Goal: Navigation & Orientation: Find specific page/section

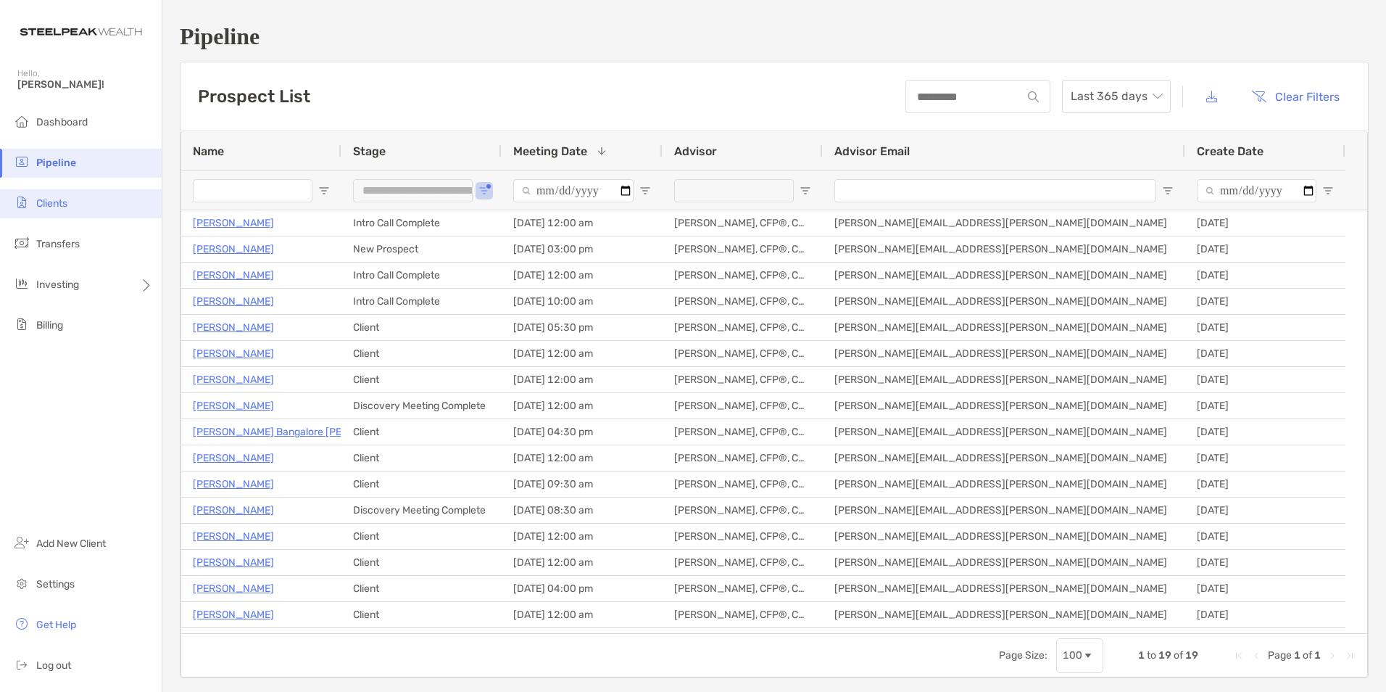
click at [57, 204] on span "Clients" at bounding box center [51, 203] width 31 height 12
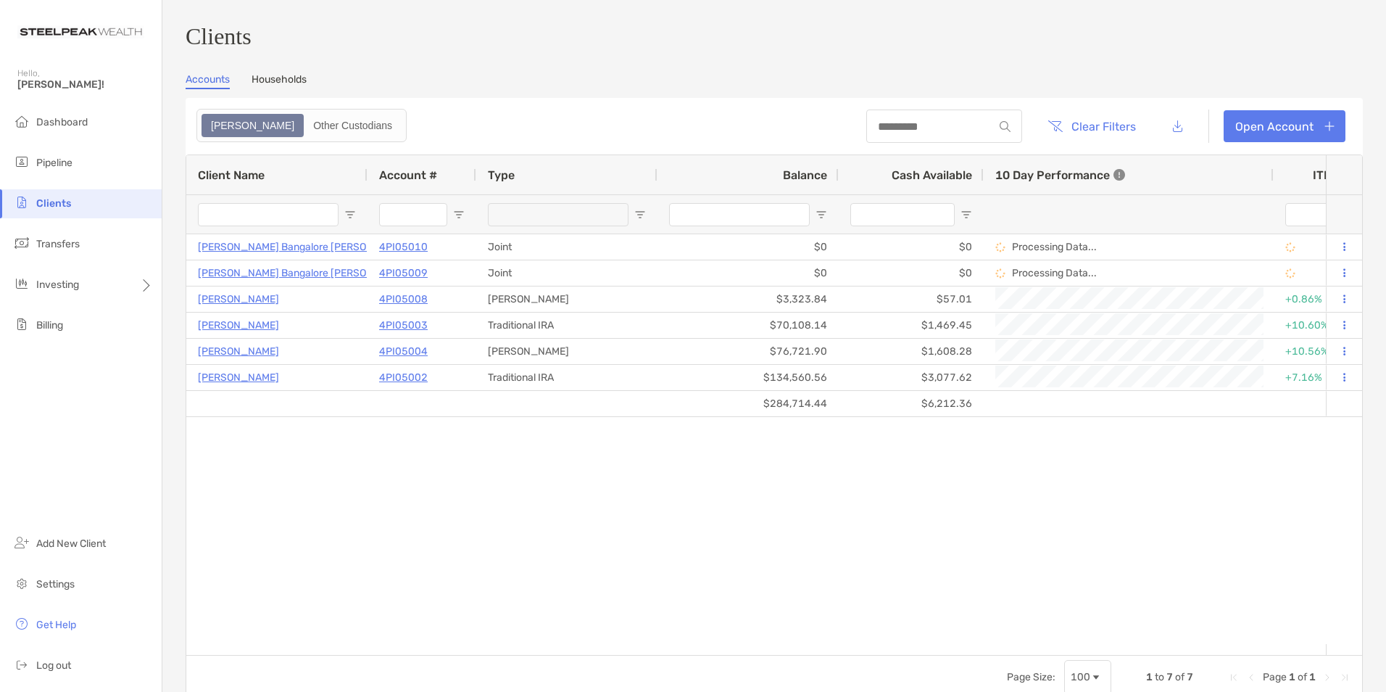
click at [295, 89] on link "Households" at bounding box center [279, 81] width 55 height 16
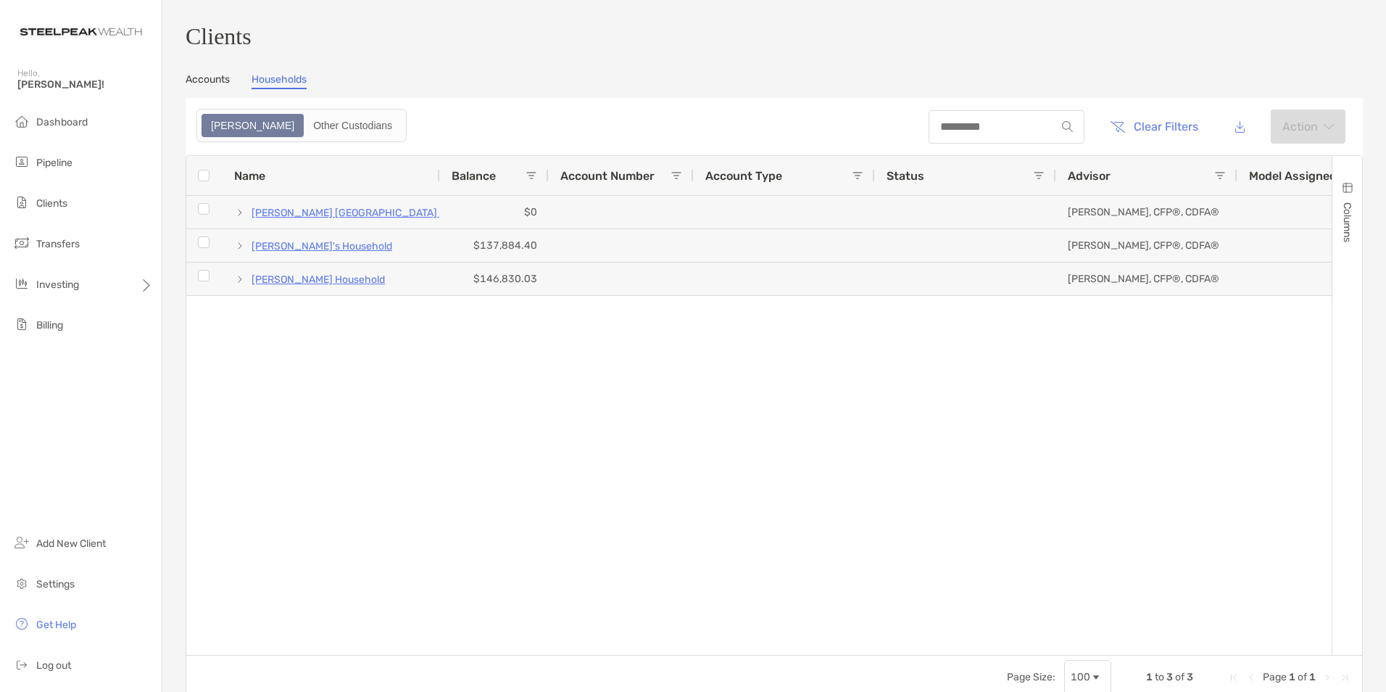
click at [223, 85] on link "Accounts" at bounding box center [208, 81] width 44 height 16
